Goal: Task Accomplishment & Management: Manage account settings

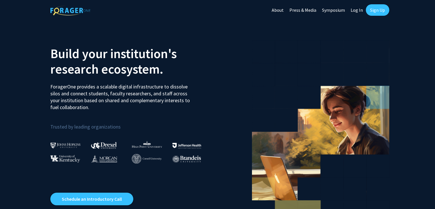
click at [380, 11] on link "Sign Up" at bounding box center [377, 9] width 23 height 11
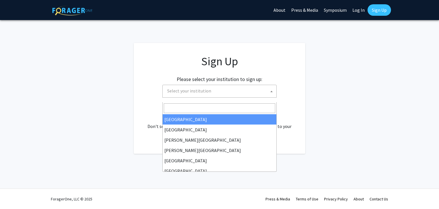
click at [211, 93] on span "Select your institution" at bounding box center [189, 91] width 44 height 6
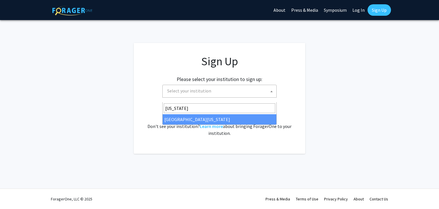
type input "[US_STATE]"
select select "31"
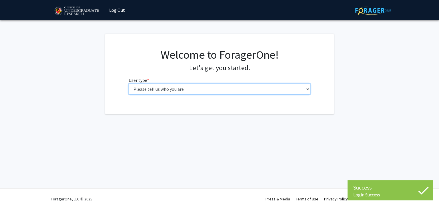
click at [187, 94] on select "Please tell us who you are Undergraduate Student Master's Student Doctoral Cand…" at bounding box center [220, 88] width 182 height 11
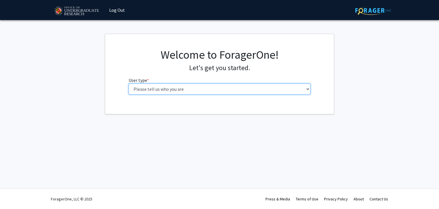
select select "2: masters"
click at [129, 94] on select "Please tell us who you are Undergraduate Student Master's Student Doctoral Cand…" at bounding box center [220, 88] width 182 height 11
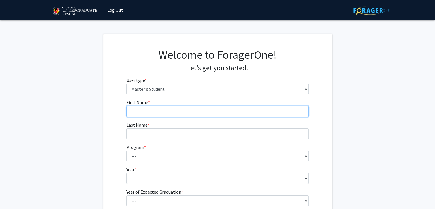
click at [177, 117] on input "First Name * required" at bounding box center [217, 111] width 182 height 11
type input "Anirudh"
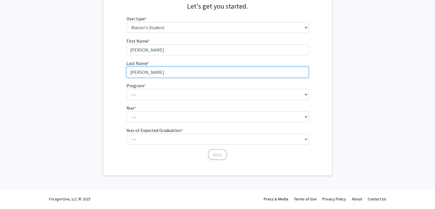
scroll to position [86, 0]
type input "Nallani"
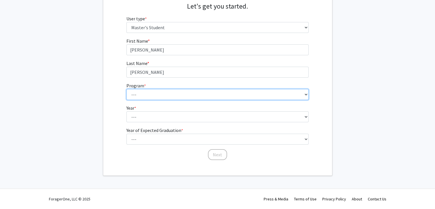
click at [171, 99] on select "--- Accounting Aerospace Engineering Agricultural and Resource Economics Americ…" at bounding box center [217, 94] width 182 height 11
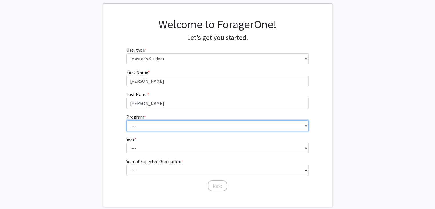
scroll to position [29, 0]
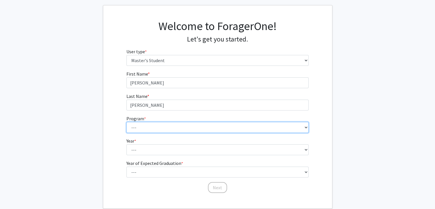
drag, startPoint x: 164, startPoint y: 156, endPoint x: 164, endPoint y: 151, distance: 4.6
click at [164, 133] on select "--- Accounting Aerospace Engineering Agricultural and Resource Economics Americ…" at bounding box center [217, 127] width 182 height 11
select select "148: 2135"
click at [126, 133] on select "--- Accounting Aerospace Engineering Agricultural and Resource Economics Americ…" at bounding box center [217, 127] width 182 height 11
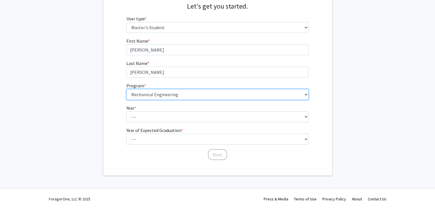
scroll to position [86, 0]
click at [189, 100] on select "--- Accounting Aerospace Engineering Agricultural and Resource Economics Americ…" at bounding box center [217, 94] width 182 height 11
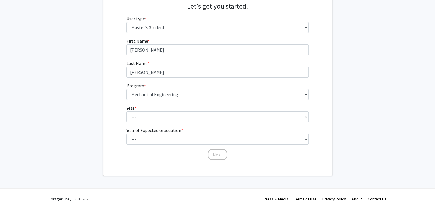
click at [105, 90] on div "First Name * required Anirudh Last Name * required Nallani Program * required -…" at bounding box center [217, 98] width 229 height 123
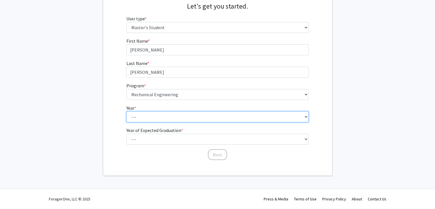
click at [146, 122] on select "--- First Year Second Year" at bounding box center [217, 116] width 182 height 11
select select "1: first_year"
click at [126, 121] on select "--- First Year Second Year" at bounding box center [217, 116] width 182 height 11
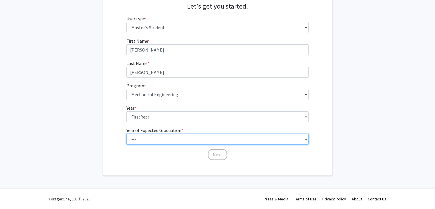
click at [158, 144] on select "--- 2025 2026 2027 2028 2029 2030 2031 2032 2033 2034" at bounding box center [217, 138] width 182 height 11
select select "3: 2027"
click at [126, 144] on select "--- 2025 2026 2027 2028 2029 2030 2031 2032 2033 2034" at bounding box center [217, 138] width 182 height 11
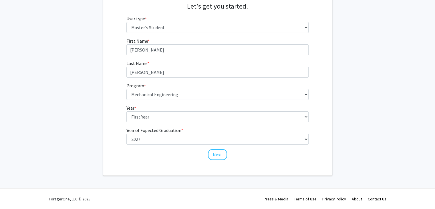
click at [115, 128] on div "First Name * required Anirudh Last Name * required Nallani Program * required -…" at bounding box center [217, 98] width 229 height 123
click at [214, 152] on button "Next" at bounding box center [217, 154] width 19 height 11
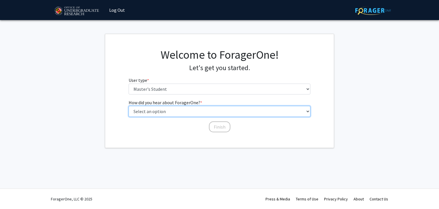
click at [175, 117] on select "Select an option Peer/student recommendation Faculty/staff recommendation Unive…" at bounding box center [220, 111] width 182 height 11
click at [166, 117] on select "Select an option Peer/student recommendation Faculty/staff recommendation Unive…" at bounding box center [220, 111] width 182 height 11
select select "2: faculty_recommendation"
click at [129, 117] on select "Select an option Peer/student recommendation Faculty/staff recommendation Unive…" at bounding box center [220, 111] width 182 height 11
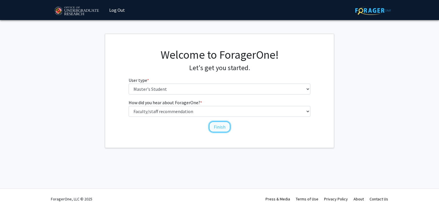
click at [217, 132] on button "Finish" at bounding box center [219, 126] width 21 height 11
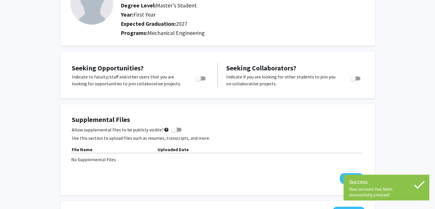
scroll to position [57, 0]
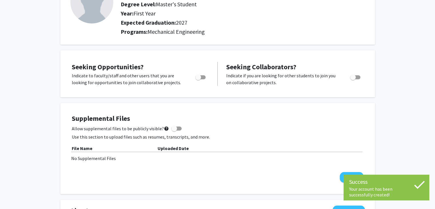
click at [201, 80] on span "Toggle" at bounding box center [198, 77] width 6 height 6
click at [198, 79] on input "Are you actively seeking opportunities?" at bounding box center [198, 79] width 0 height 0
checkbox input "true"
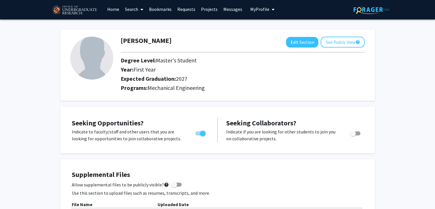
scroll to position [0, 0]
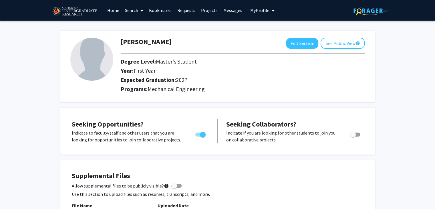
click at [137, 12] on link "Search" at bounding box center [134, 10] width 24 height 20
click at [117, 25] on div "Anirudh Nallani Edit Section See Public View help Degree Level: Master's Studen…" at bounding box center [217, 63] width 314 height 77
click at [113, 11] on link "Home" at bounding box center [113, 10] width 18 height 20
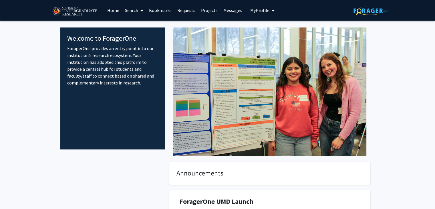
click at [136, 12] on link "Search" at bounding box center [134, 10] width 24 height 20
click at [140, 27] on span "Faculty/Staff" at bounding box center [143, 26] width 42 height 11
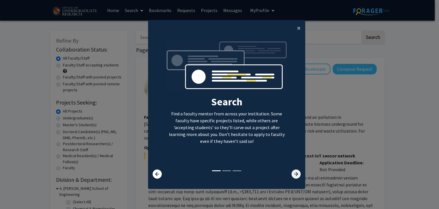
click at [292, 173] on icon at bounding box center [296, 173] width 9 height 9
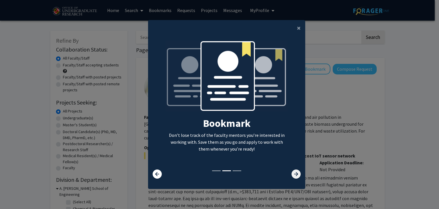
click at [292, 175] on icon at bounding box center [296, 173] width 9 height 9
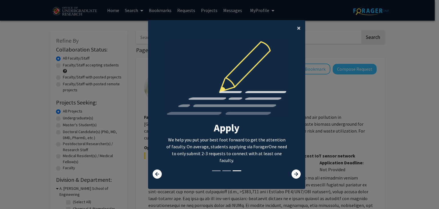
click at [297, 23] on span "×" at bounding box center [299, 27] width 4 height 9
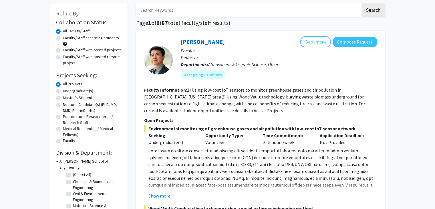
scroll to position [29, 0]
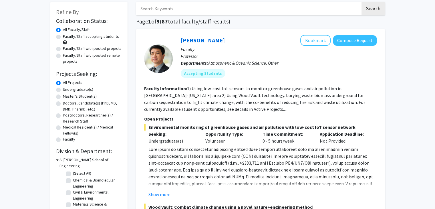
click at [63, 99] on label "Master's Student(s)" at bounding box center [80, 96] width 34 height 6
click at [63, 97] on input "Master's Student(s)" at bounding box center [65, 95] width 4 height 4
radio input "true"
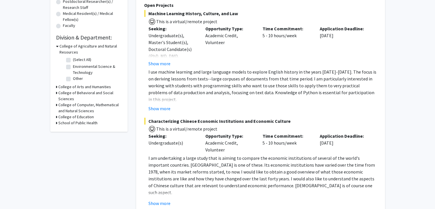
scroll to position [143, 0]
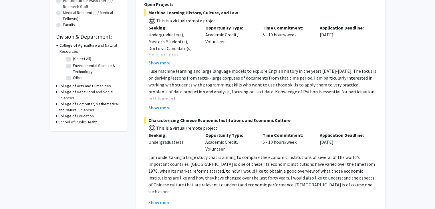
click at [57, 107] on icon at bounding box center [56, 104] width 1 height 6
click at [58, 107] on icon at bounding box center [57, 104] width 3 height 6
click at [58, 48] on icon at bounding box center [57, 45] width 3 height 6
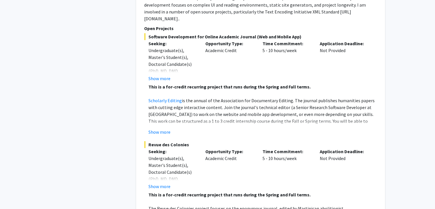
scroll to position [2058, 0]
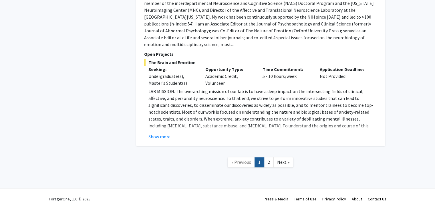
scroll to position [2982, 0]
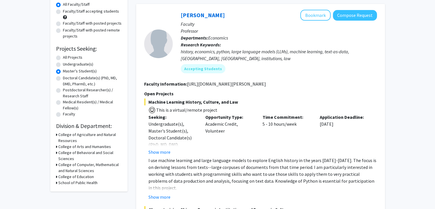
scroll to position [0, 0]
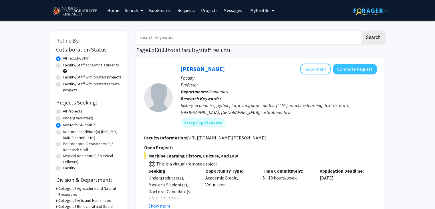
click at [328, 52] on h1 "Page 1 of 2 ( 11 total faculty/staff results)" at bounding box center [260, 50] width 249 height 7
click at [212, 11] on link "Projects" at bounding box center [209, 10] width 22 height 20
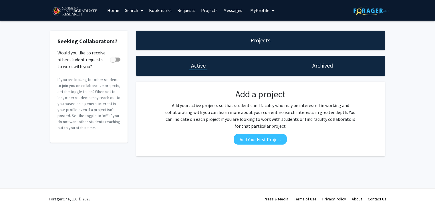
click at [131, 91] on div "Seeking Collaborators? Would you like to receive other student requests to work…" at bounding box center [89, 93] width 86 height 125
click at [272, 11] on icon "My profile dropdown to access profile and logout" at bounding box center [273, 10] width 3 height 5
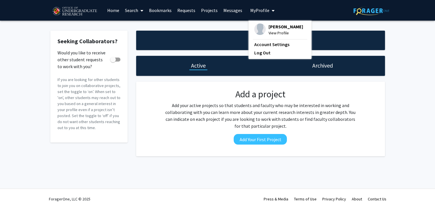
click at [278, 31] on span "View Profile" at bounding box center [285, 33] width 35 height 6
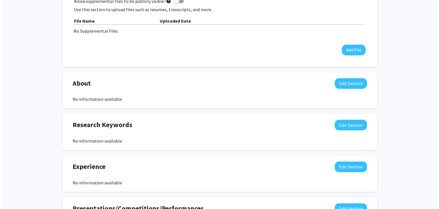
scroll to position [200, 0]
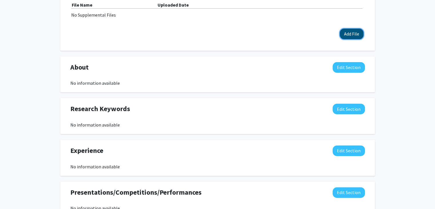
click at [353, 39] on button "Add File" at bounding box center [352, 34] width 24 height 11
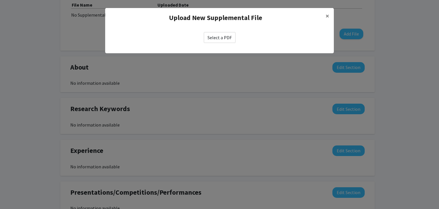
click at [228, 43] on label "Select a PDF" at bounding box center [220, 37] width 32 height 11
click at [0, 0] on input "Select a PDF" at bounding box center [0, 0] width 0 height 0
click at [227, 43] on label "Select a PDF" at bounding box center [220, 37] width 32 height 11
click at [0, 0] on input "Select a PDF" at bounding box center [0, 0] width 0 height 0
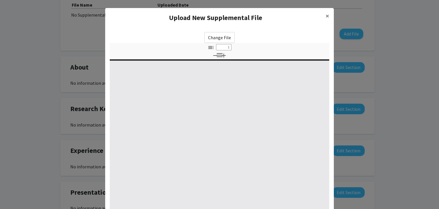
select select "custom"
type input "0"
select select "custom"
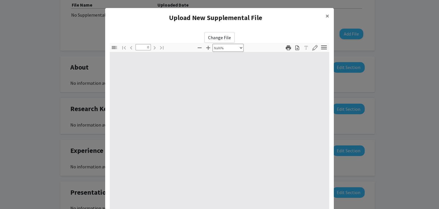
type input "1"
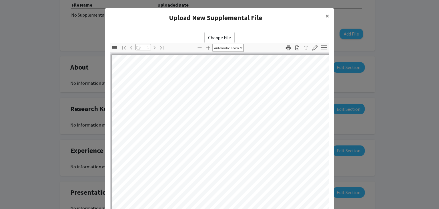
select select "auto"
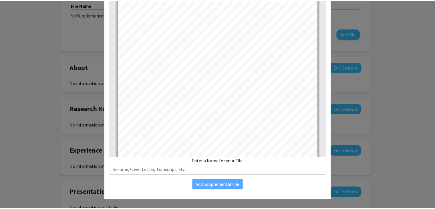
scroll to position [0, 0]
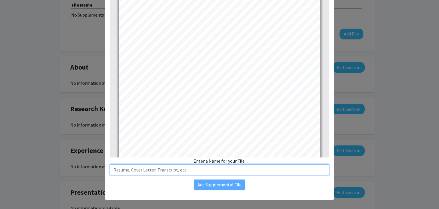
click at [163, 175] on input "text" at bounding box center [220, 169] width 220 height 11
click at [178, 175] on input "Anirudh Nallani Resume 2025" at bounding box center [220, 169] width 220 height 11
click at [172, 175] on input "Anirudh Nallani Resume 2025" at bounding box center [220, 169] width 220 height 11
type input "Anirudh Nallani Resume Summer 2025"
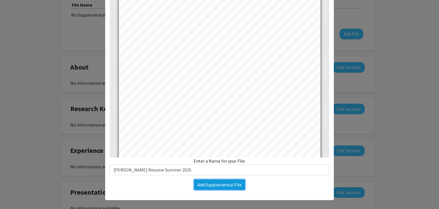
click at [211, 190] on button "Add Supplemental File" at bounding box center [219, 184] width 51 height 10
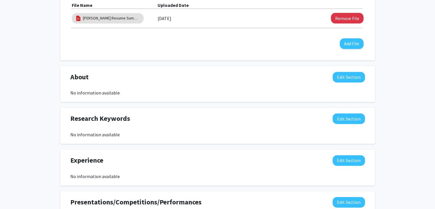
scroll to position [265, 0]
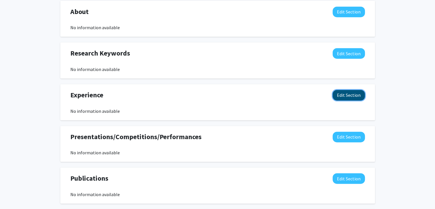
click at [352, 100] on button "Edit Section" at bounding box center [348, 95] width 32 height 11
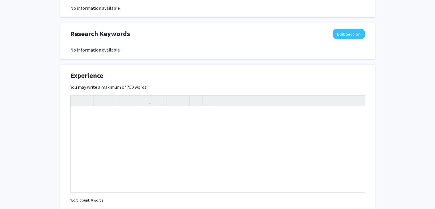
scroll to position [380, 0]
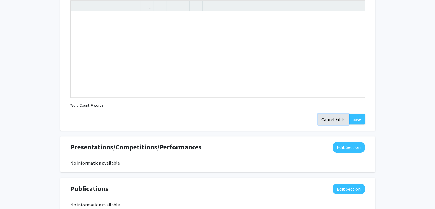
click at [326, 125] on button "Cancel Edits" at bounding box center [333, 119] width 31 height 11
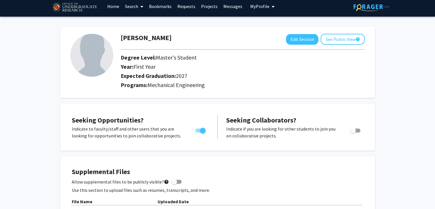
scroll to position [0, 0]
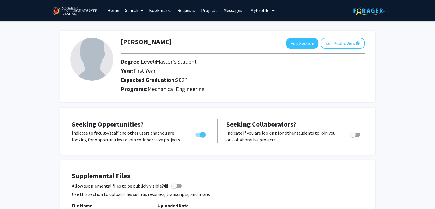
click at [134, 12] on link "Search" at bounding box center [134, 10] width 24 height 20
click at [140, 25] on span "Faculty/Staff" at bounding box center [143, 26] width 42 height 11
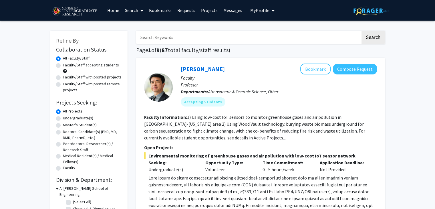
click at [170, 38] on input "Search Keywords" at bounding box center [248, 37] width 224 height 13
type input "engineer"
click at [361, 31] on button "Search" at bounding box center [372, 37] width 23 height 13
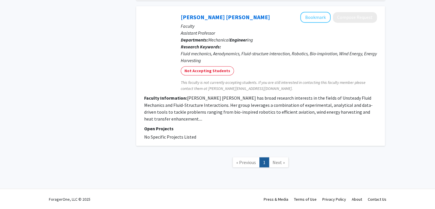
scroll to position [1115, 0]
click at [281, 159] on span "Next »" at bounding box center [278, 162] width 12 height 6
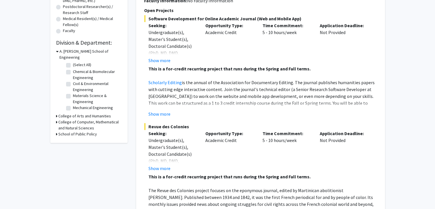
scroll to position [0, 0]
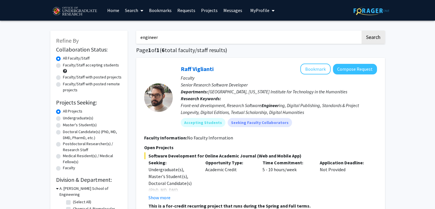
drag, startPoint x: 338, startPoint y: 35, endPoint x: 129, endPoint y: 32, distance: 209.6
click at [204, 12] on link "Projects" at bounding box center [209, 10] width 22 height 20
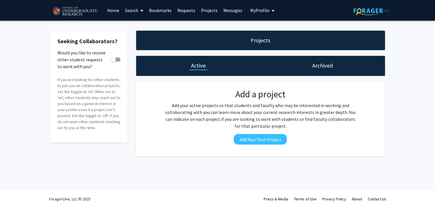
click at [328, 69] on h1 "Archived" at bounding box center [322, 65] width 21 height 8
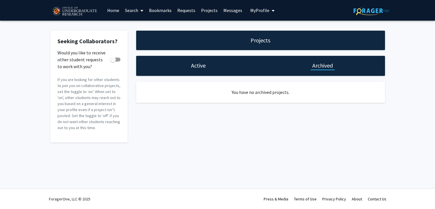
click at [200, 68] on h1 "Active" at bounding box center [198, 65] width 15 height 8
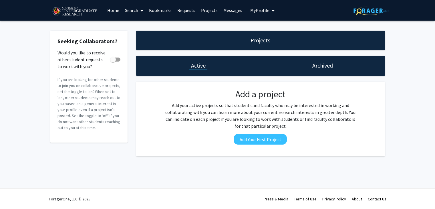
click at [232, 10] on link "Messages" at bounding box center [232, 10] width 25 height 20
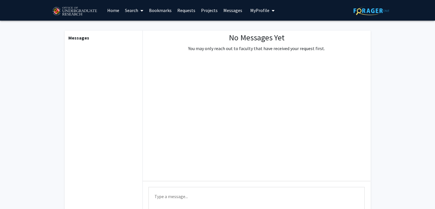
click at [114, 14] on link "Home" at bounding box center [113, 10] width 18 height 20
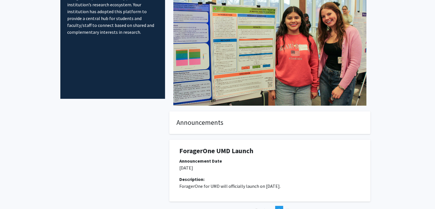
scroll to position [28, 0]
